Goal: Task Accomplishment & Management: Manage account settings

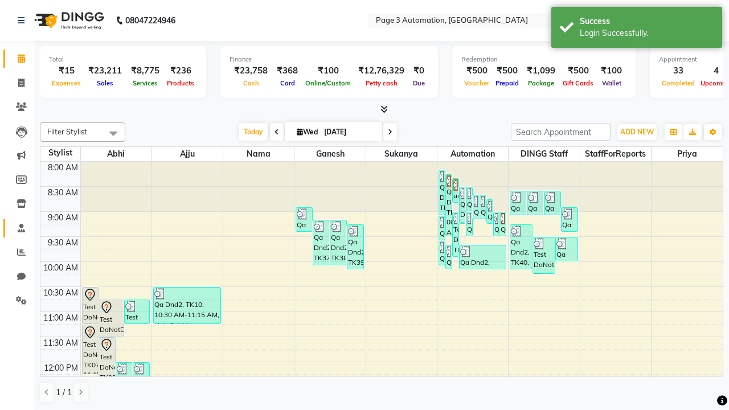
click at [17, 228] on span at bounding box center [21, 228] width 20 height 13
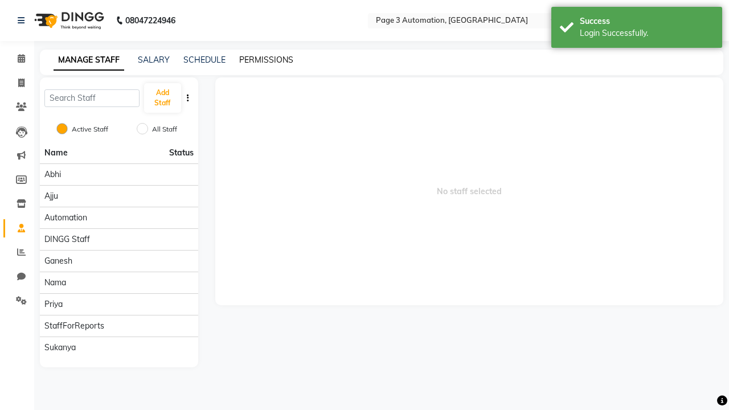
click at [266, 60] on link "PERMISSIONS" at bounding box center [266, 60] width 54 height 10
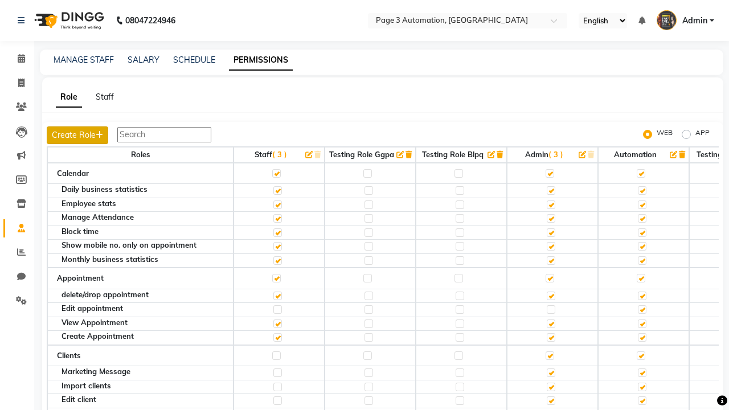
click at [79, 135] on button "Create Role" at bounding box center [77, 135] width 61 height 18
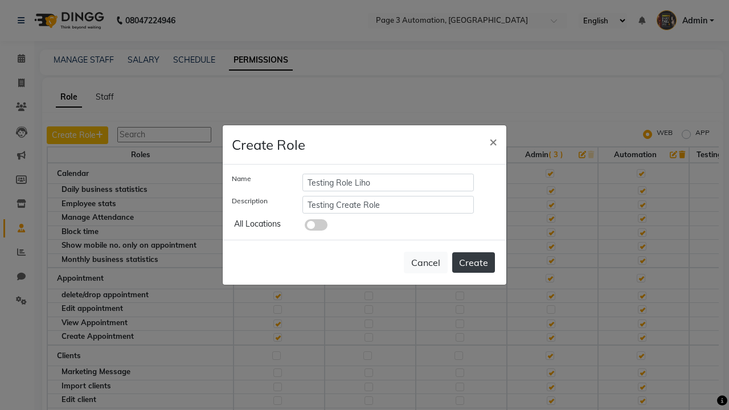
click at [473, 263] on button "Create" at bounding box center [473, 262] width 43 height 20
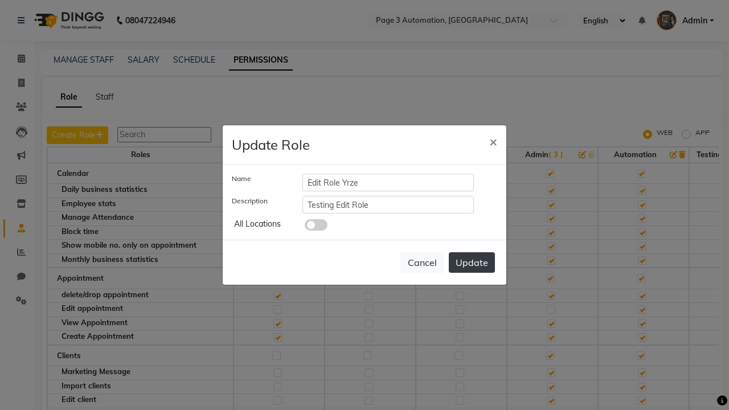
click at [471, 263] on button "Update" at bounding box center [472, 262] width 46 height 20
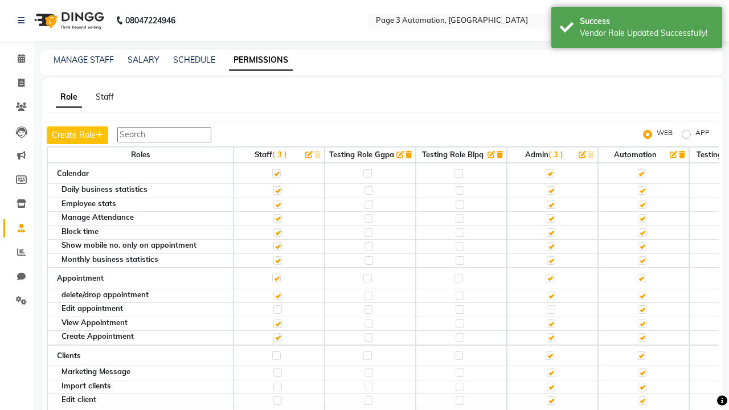
scroll to position [0, 153]
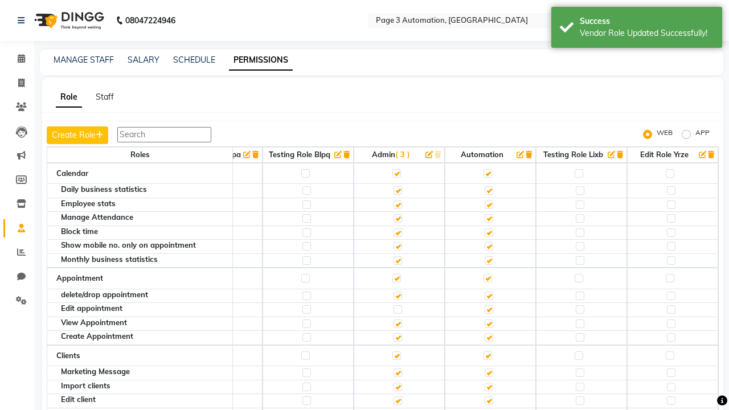
click at [712, 154] on icon "button" at bounding box center [711, 154] width 6 height 7
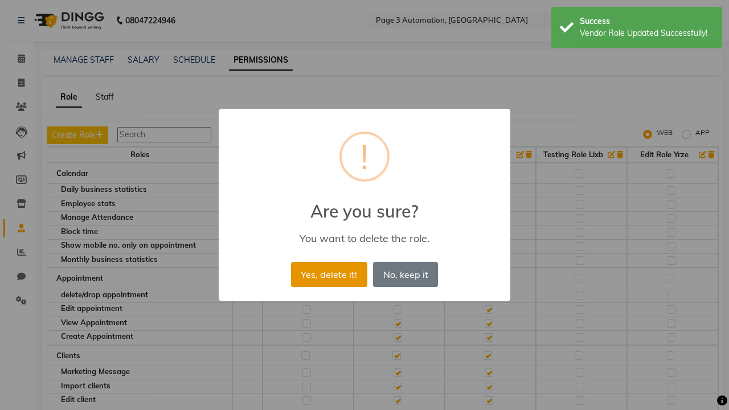
click at [329, 274] on button "Yes, delete it!" at bounding box center [329, 274] width 76 height 25
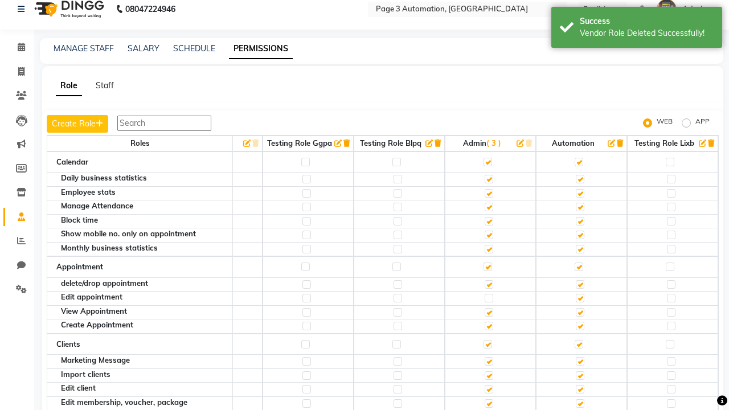
scroll to position [11, 0]
